Goal: Information Seeking & Learning: Find specific fact

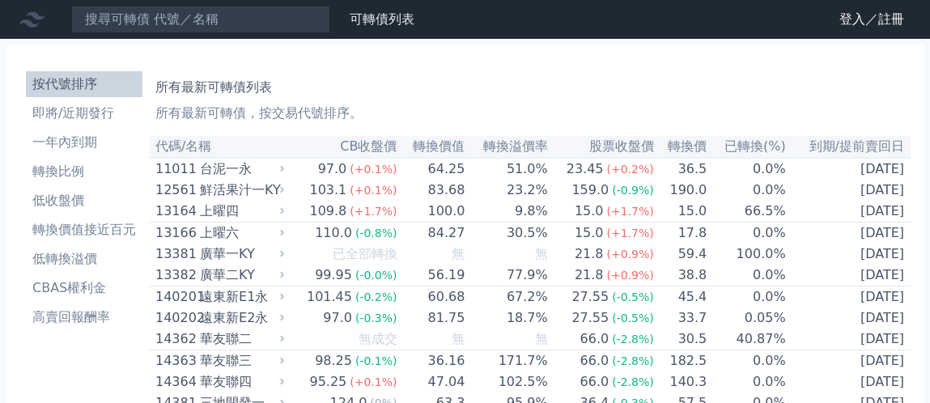
click at [155, 26] on input at bounding box center [200, 20] width 259 height 28
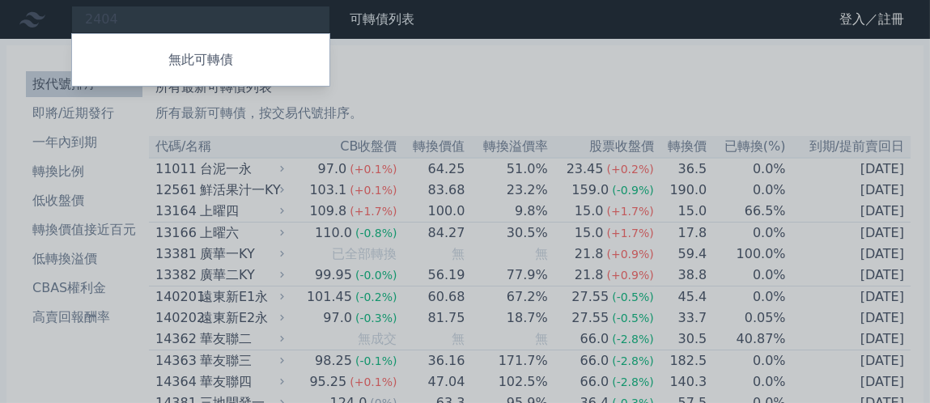
click at [132, 18] on div at bounding box center [465, 201] width 930 height 403
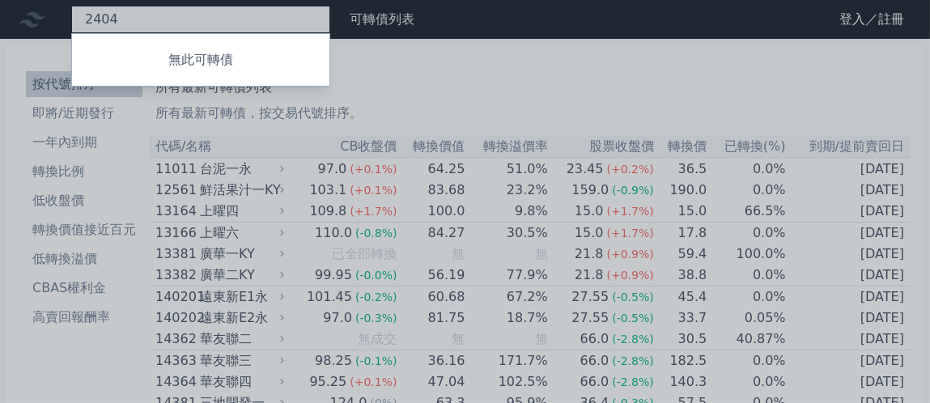
drag, startPoint x: 140, startPoint y: 17, endPoint x: 28, endPoint y: 16, distance: 111.7
click at [71, 16] on div "2404 無此可轉債" at bounding box center [200, 20] width 259 height 28
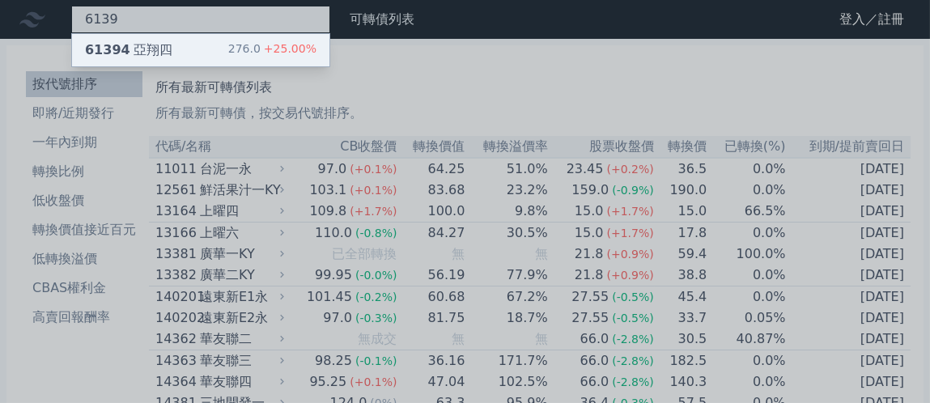
type input "6139"
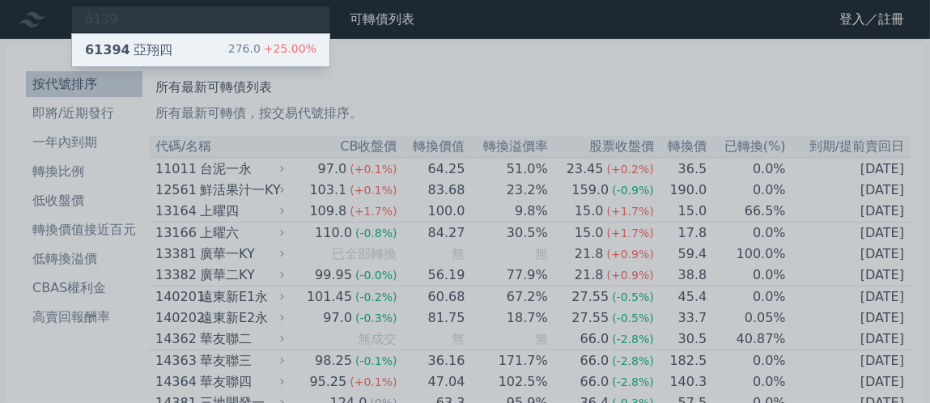
click at [126, 36] on div "61394 亞翔四 276.0 +25.00%" at bounding box center [200, 50] width 257 height 32
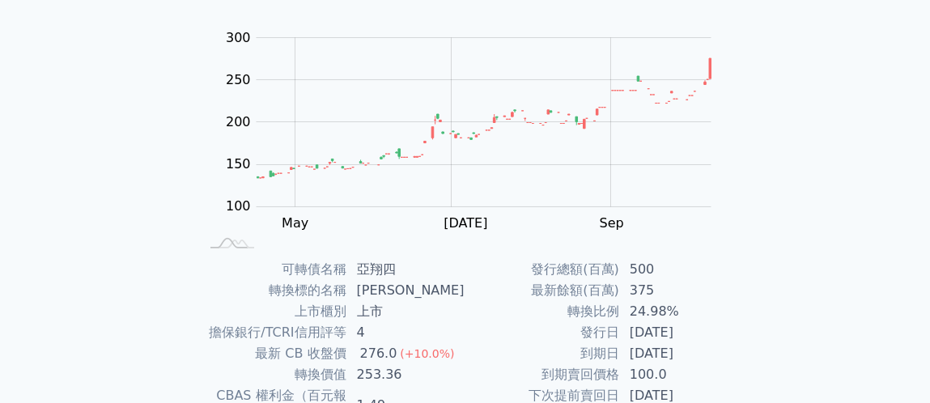
scroll to position [323, 0]
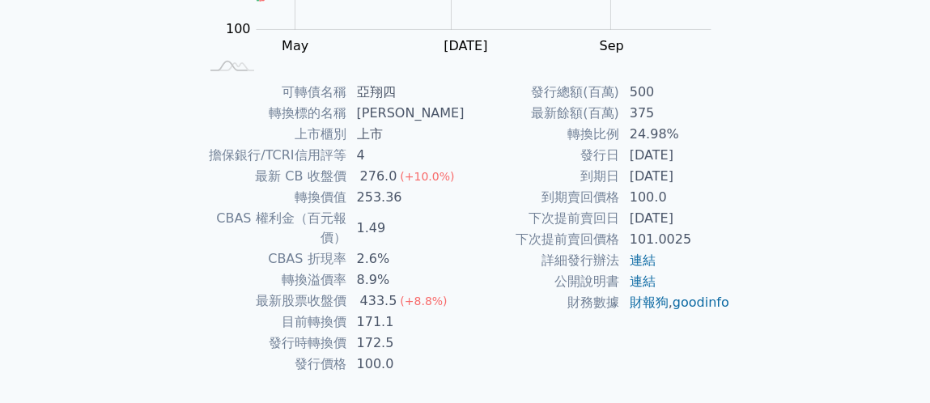
click at [466, 141] on td "轉換比例" at bounding box center [542, 134] width 155 height 21
click at [465, 141] on td "轉換比例" at bounding box center [542, 134] width 155 height 21
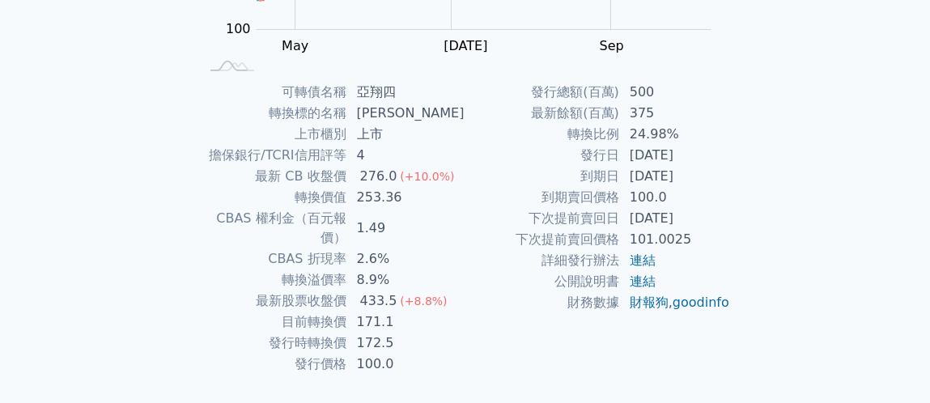
click at [465, 141] on td "轉換比例" at bounding box center [542, 134] width 155 height 21
